Goal: Find specific page/section: Find specific page/section

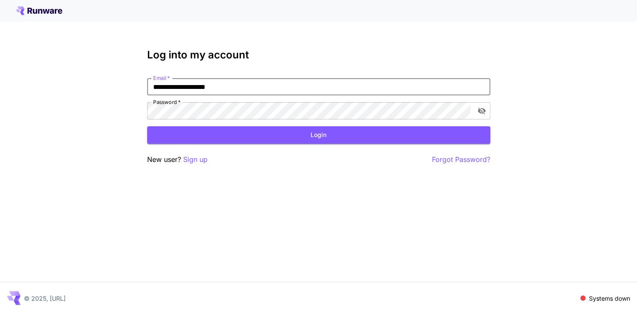
type input "**********"
click button "Login" at bounding box center [318, 135] width 343 height 18
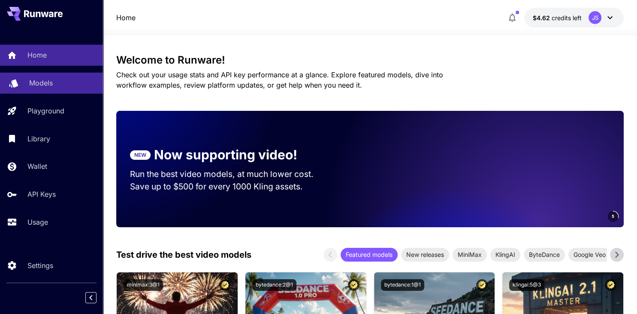
click at [70, 78] on div "Models" at bounding box center [62, 83] width 67 height 10
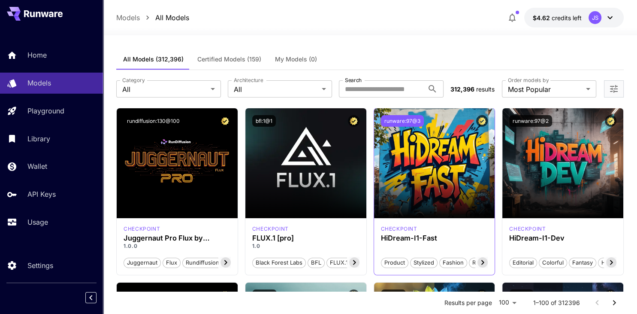
click at [405, 118] on button "runware:97@3" at bounding box center [402, 121] width 43 height 12
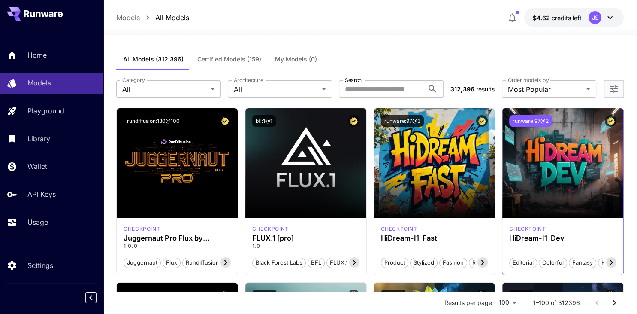
click at [534, 118] on button "runware:97@2" at bounding box center [530, 121] width 43 height 12
click at [528, 121] on button "runware:97@2" at bounding box center [530, 121] width 43 height 12
